Goal: Communication & Community: Answer question/provide support

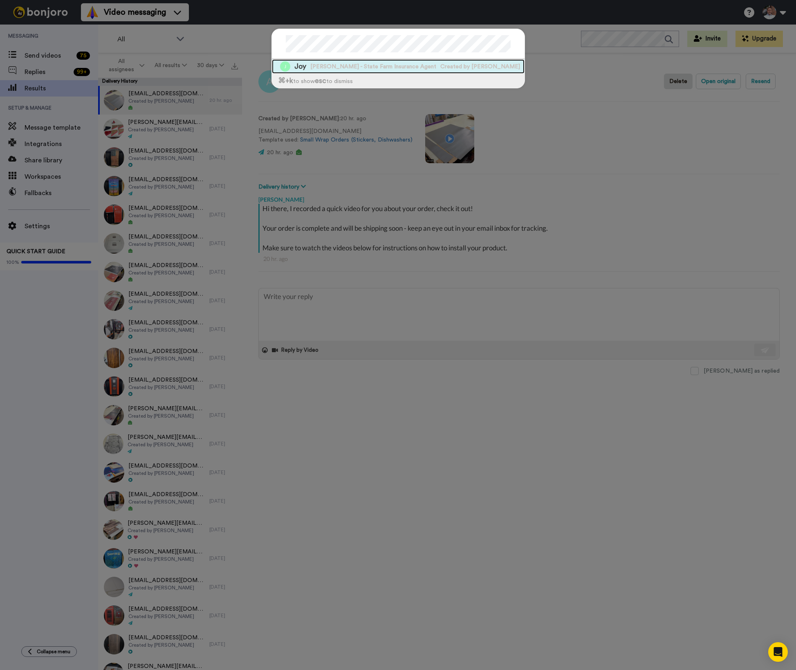
click at [388, 63] on span "[PERSON_NAME] - State Farm Insurance Agent" at bounding box center [373, 67] width 126 height 8
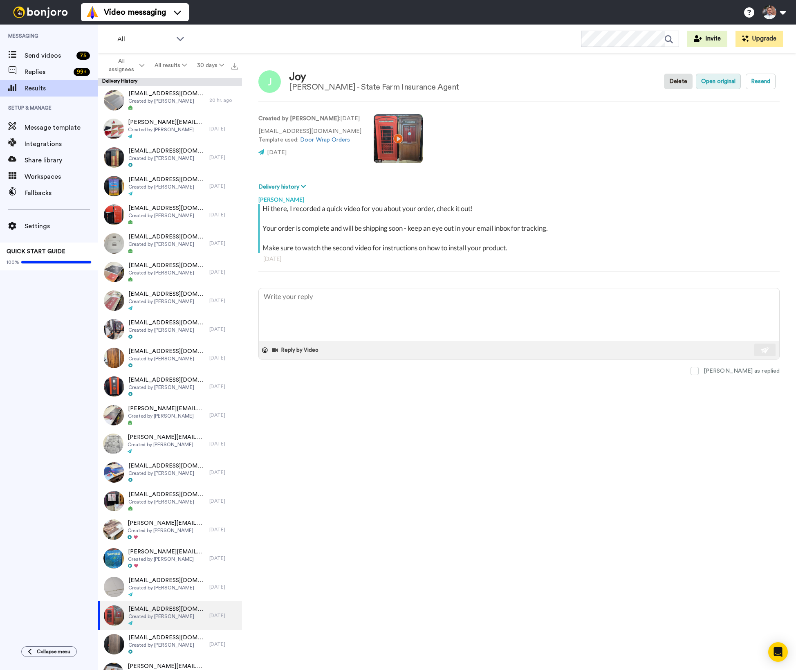
click at [720, 80] on button "Open original" at bounding box center [718, 82] width 45 height 16
click at [262, 152] on icon at bounding box center [261, 152] width 6 height 6
type textarea "x"
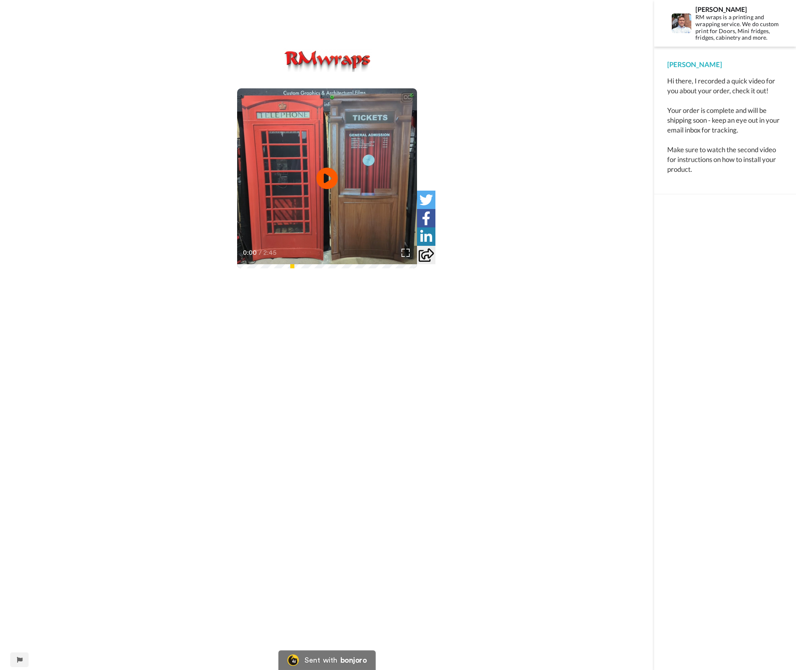
click at [327, 175] on icon "Play/Pause" at bounding box center [327, 178] width 22 height 39
click at [546, 254] on div "CC Play/Pause But also in the box with your prints will be knife and squeegee a…" at bounding box center [327, 340] width 654 height 584
click at [347, 203] on video at bounding box center [327, 178] width 180 height 180
